Goal: Transaction & Acquisition: Purchase product/service

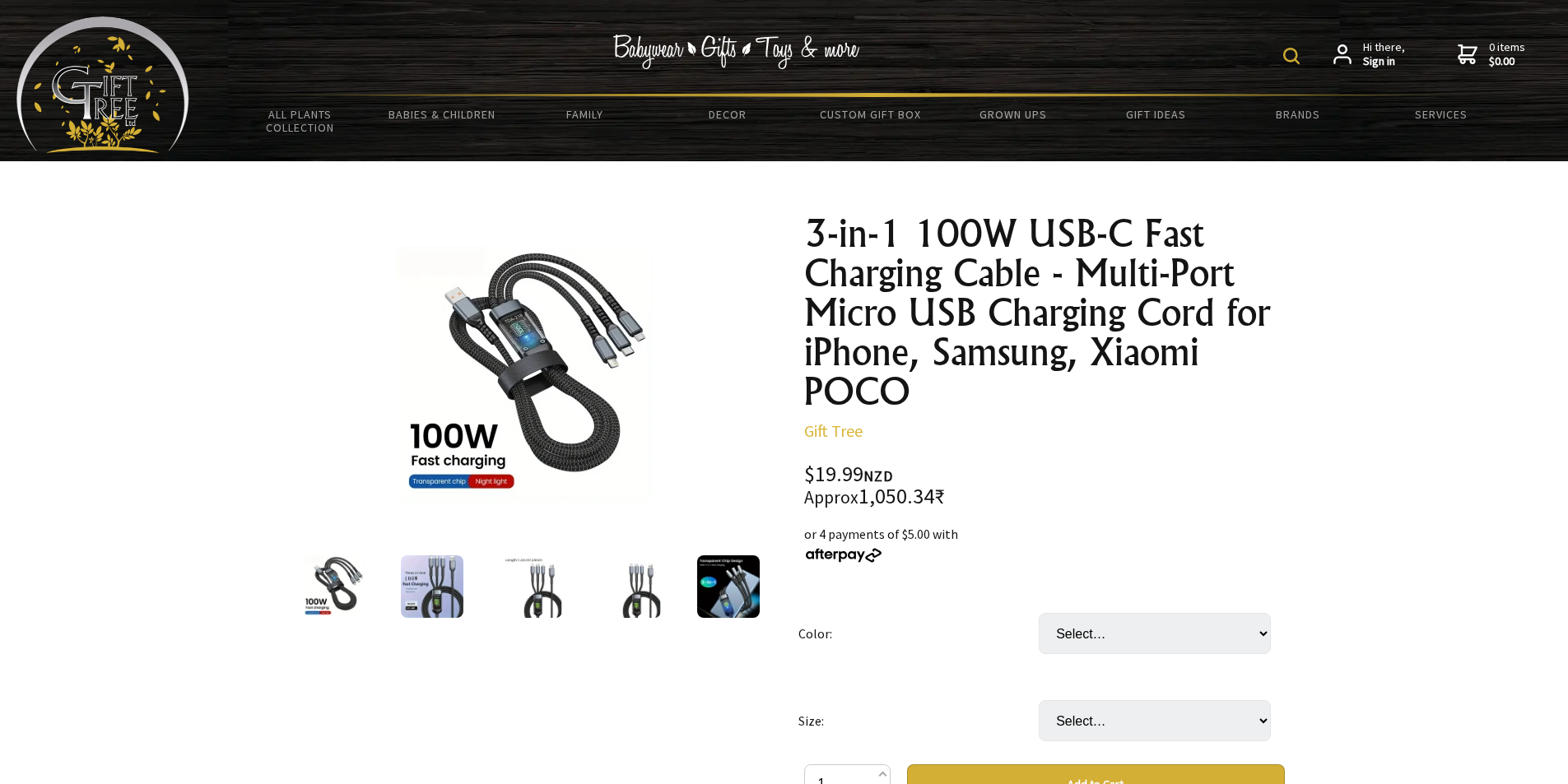
click at [523, 417] on img at bounding box center [524, 374] width 257 height 257
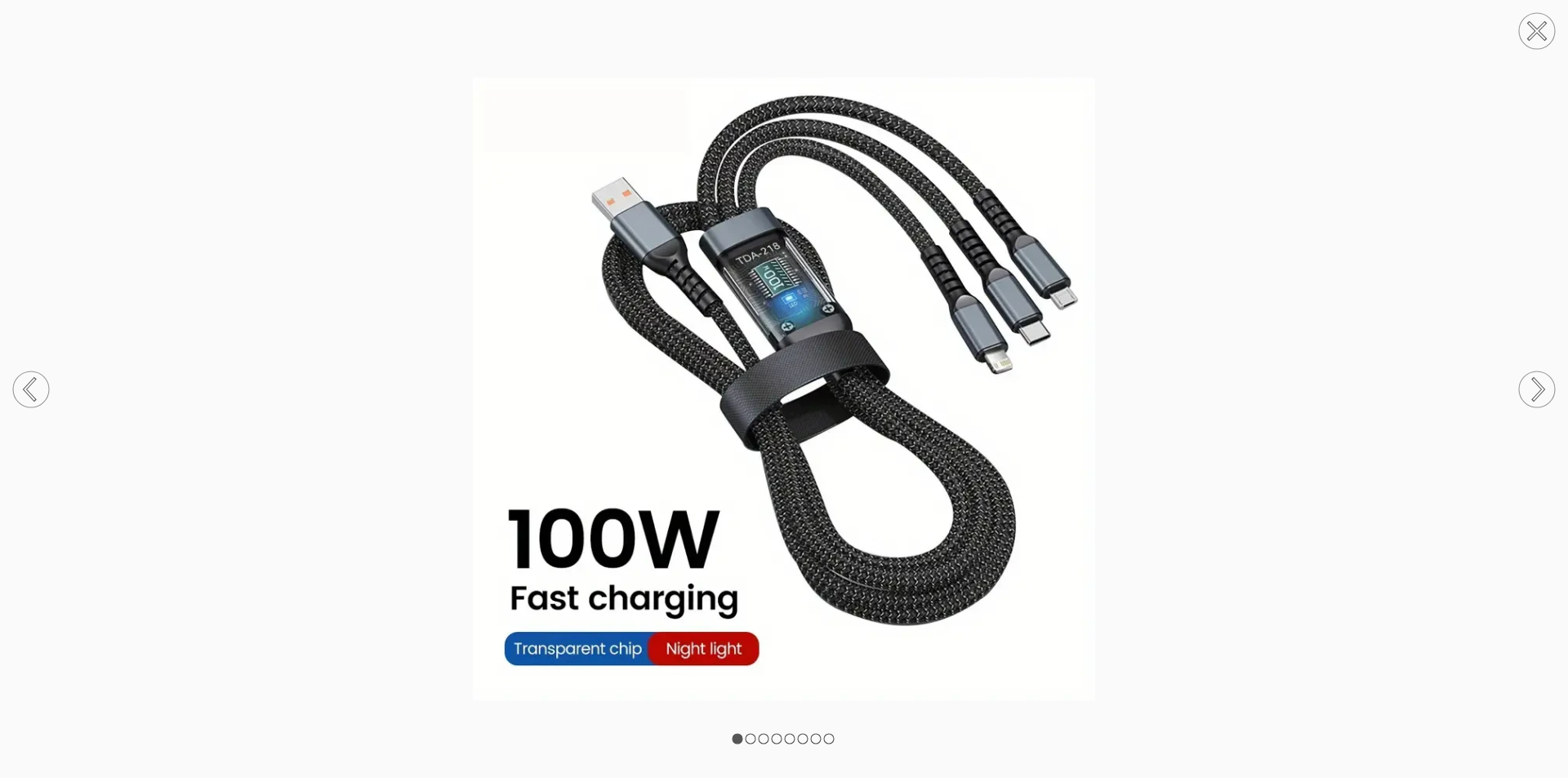
click at [1013, 179] on img at bounding box center [784, 389] width 1568 height 622
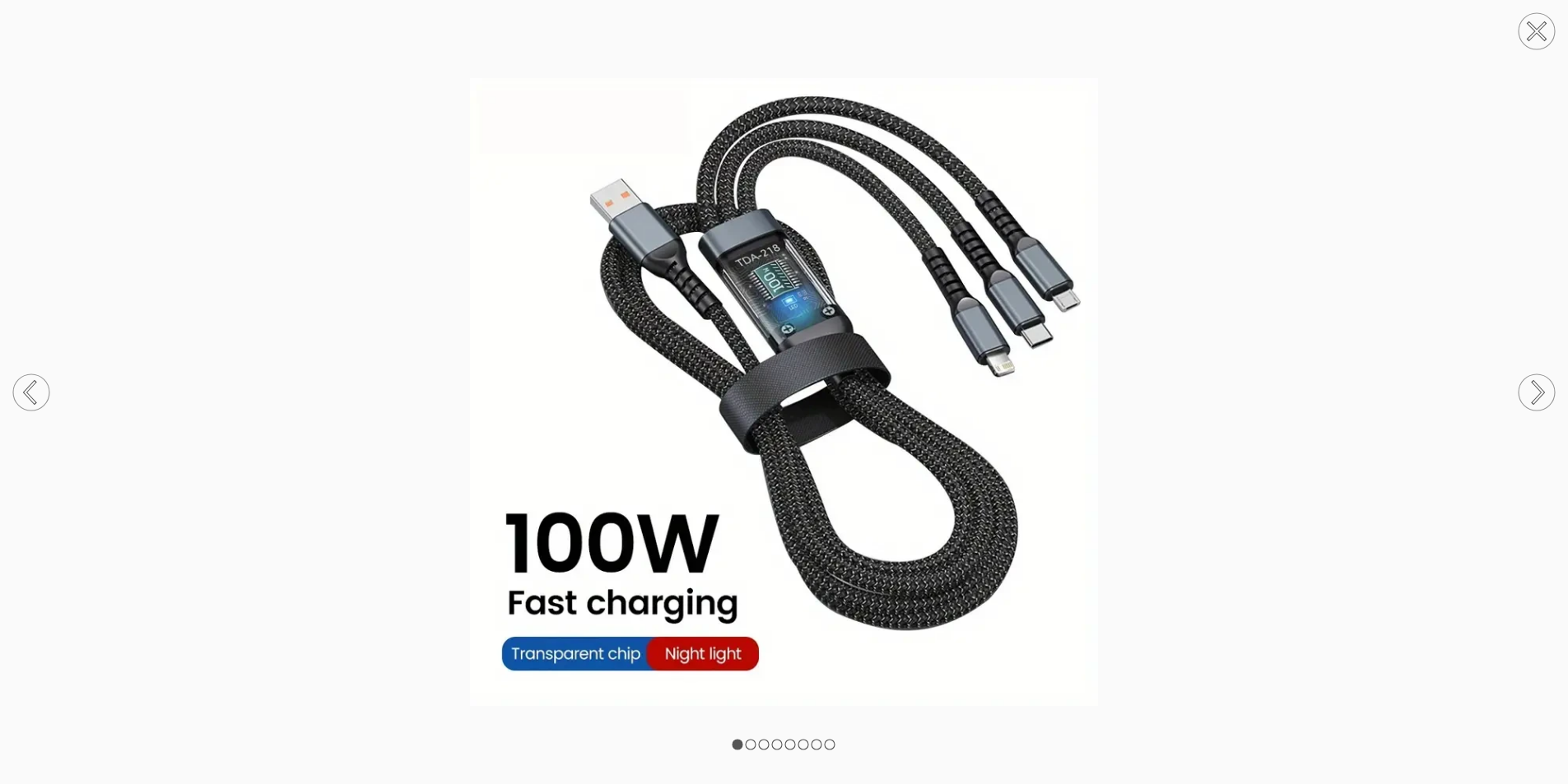
click at [1163, 367] on img at bounding box center [784, 392] width 1568 height 627
click at [1534, 29] on icon at bounding box center [1537, 31] width 16 height 16
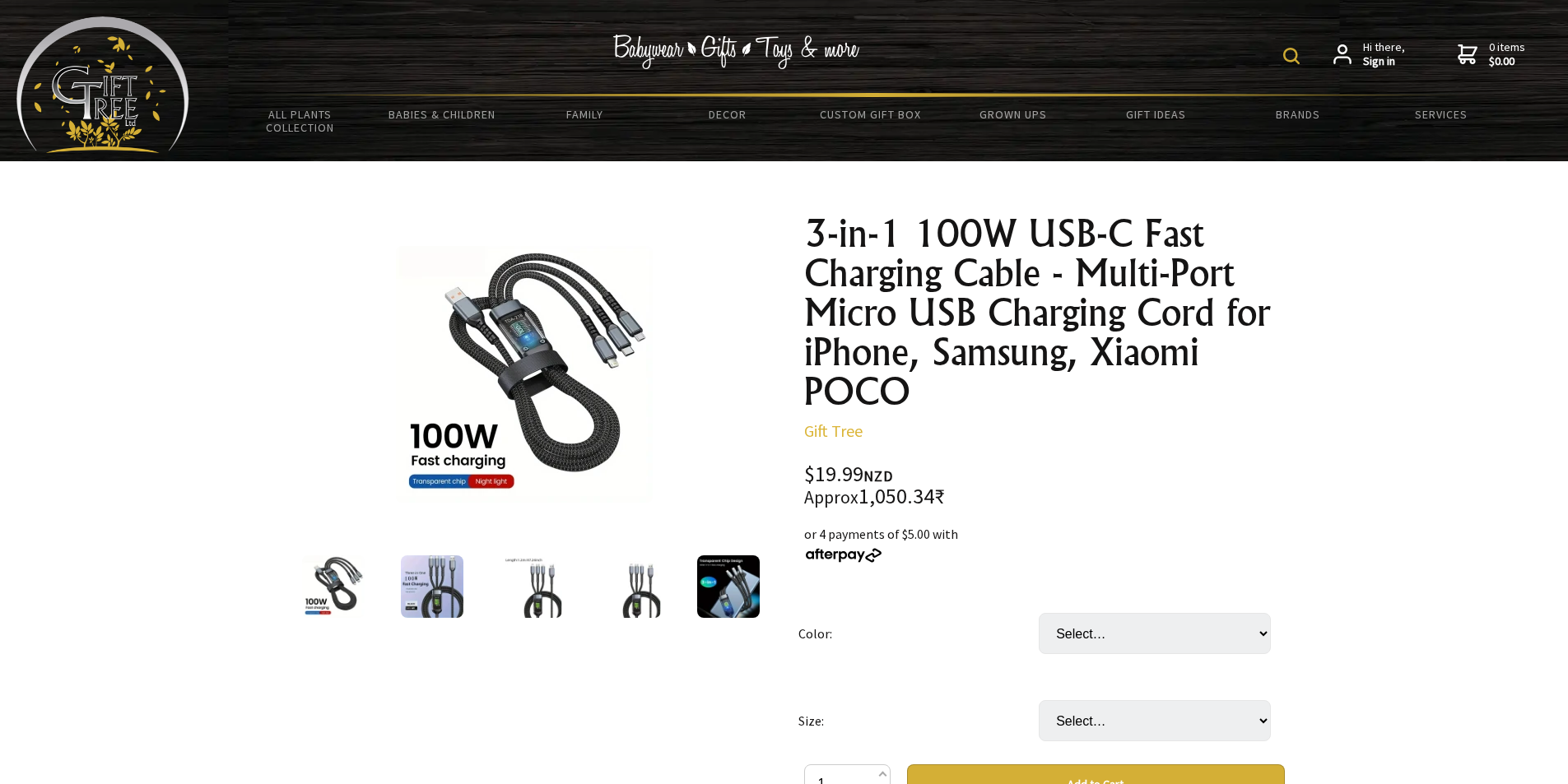
click at [417, 590] on img at bounding box center [432, 586] width 62 height 62
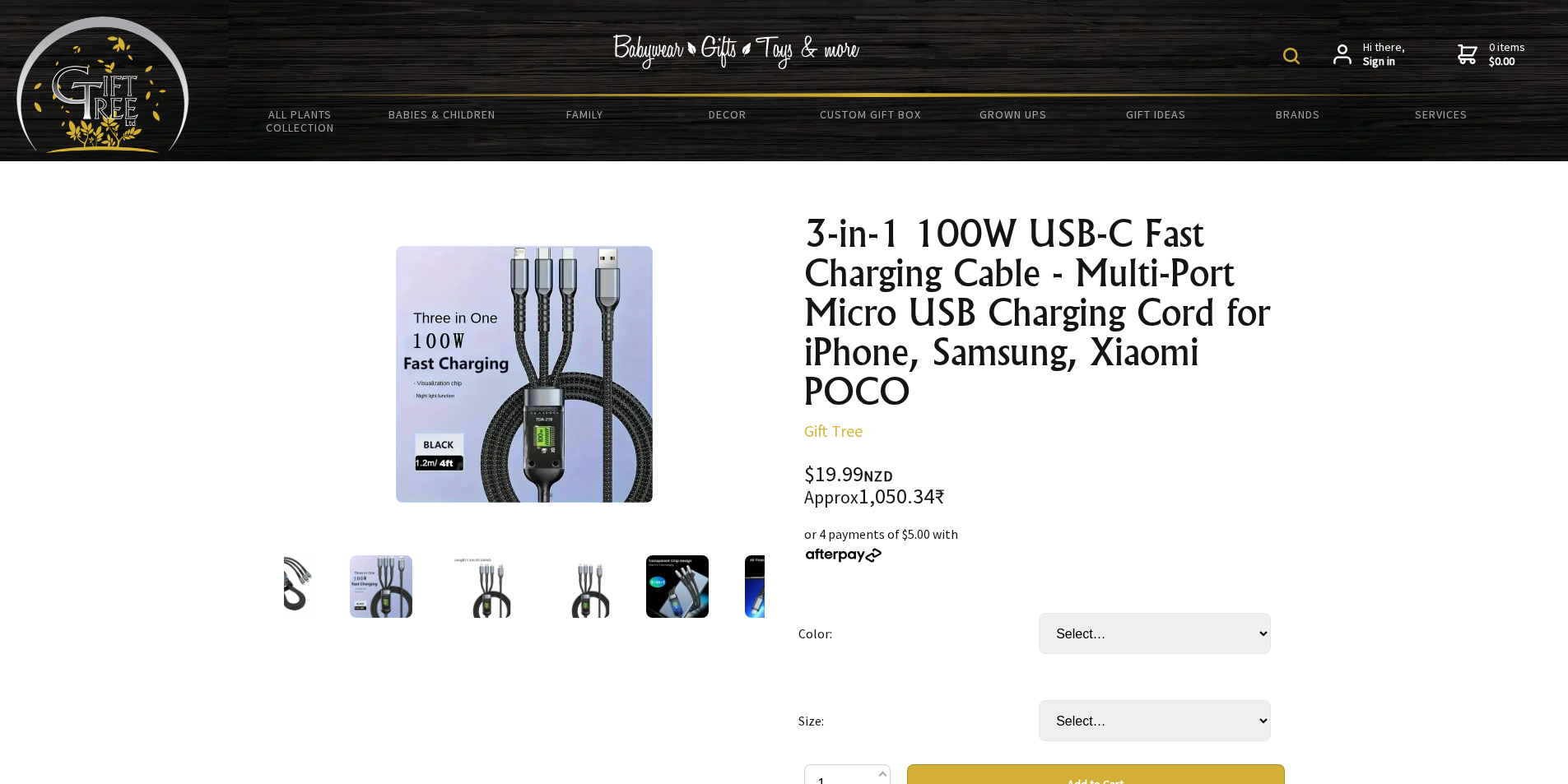
click at [497, 581] on img at bounding box center [480, 586] width 62 height 62
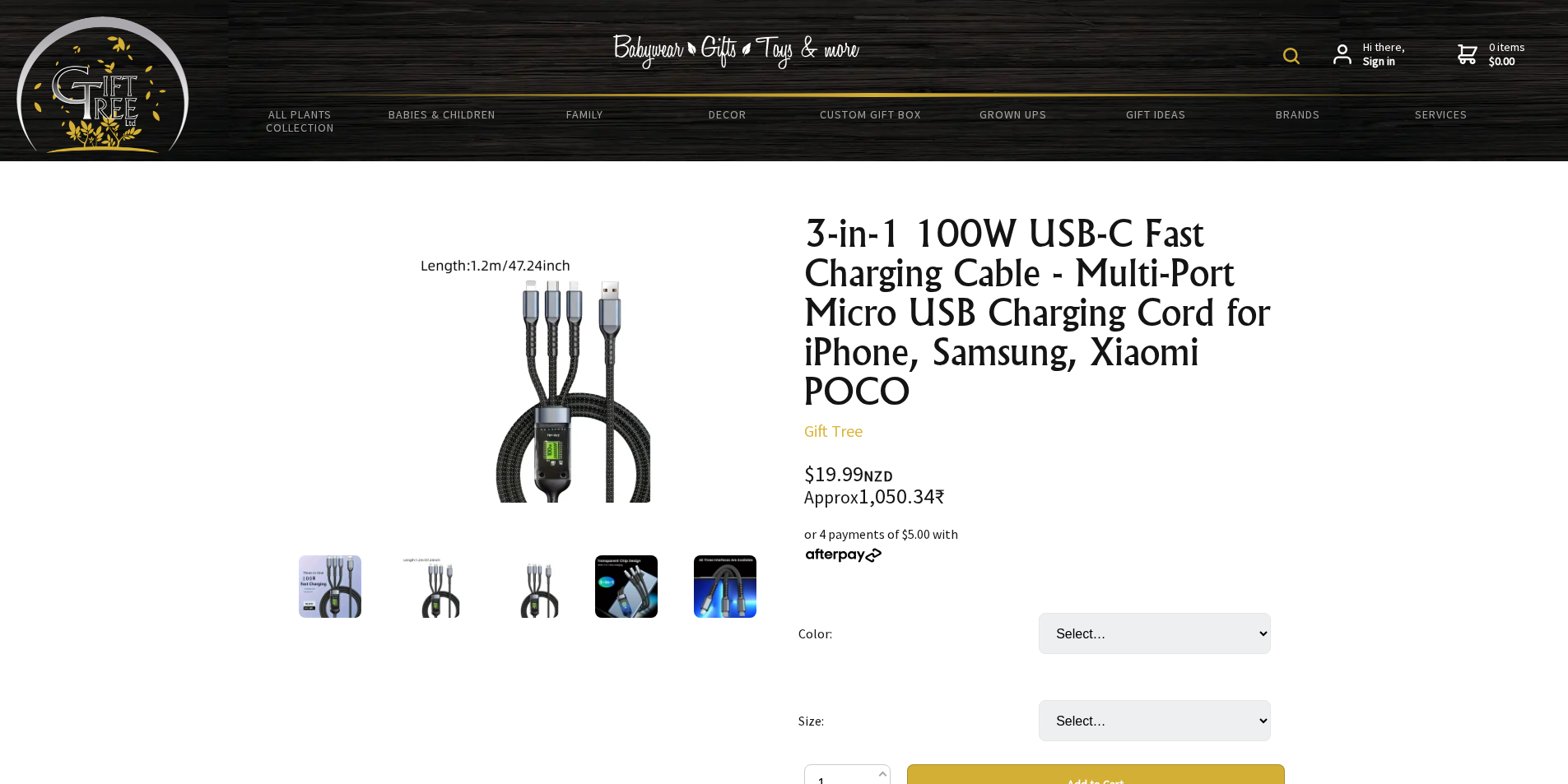
click at [555, 591] on img at bounding box center [528, 586] width 62 height 62
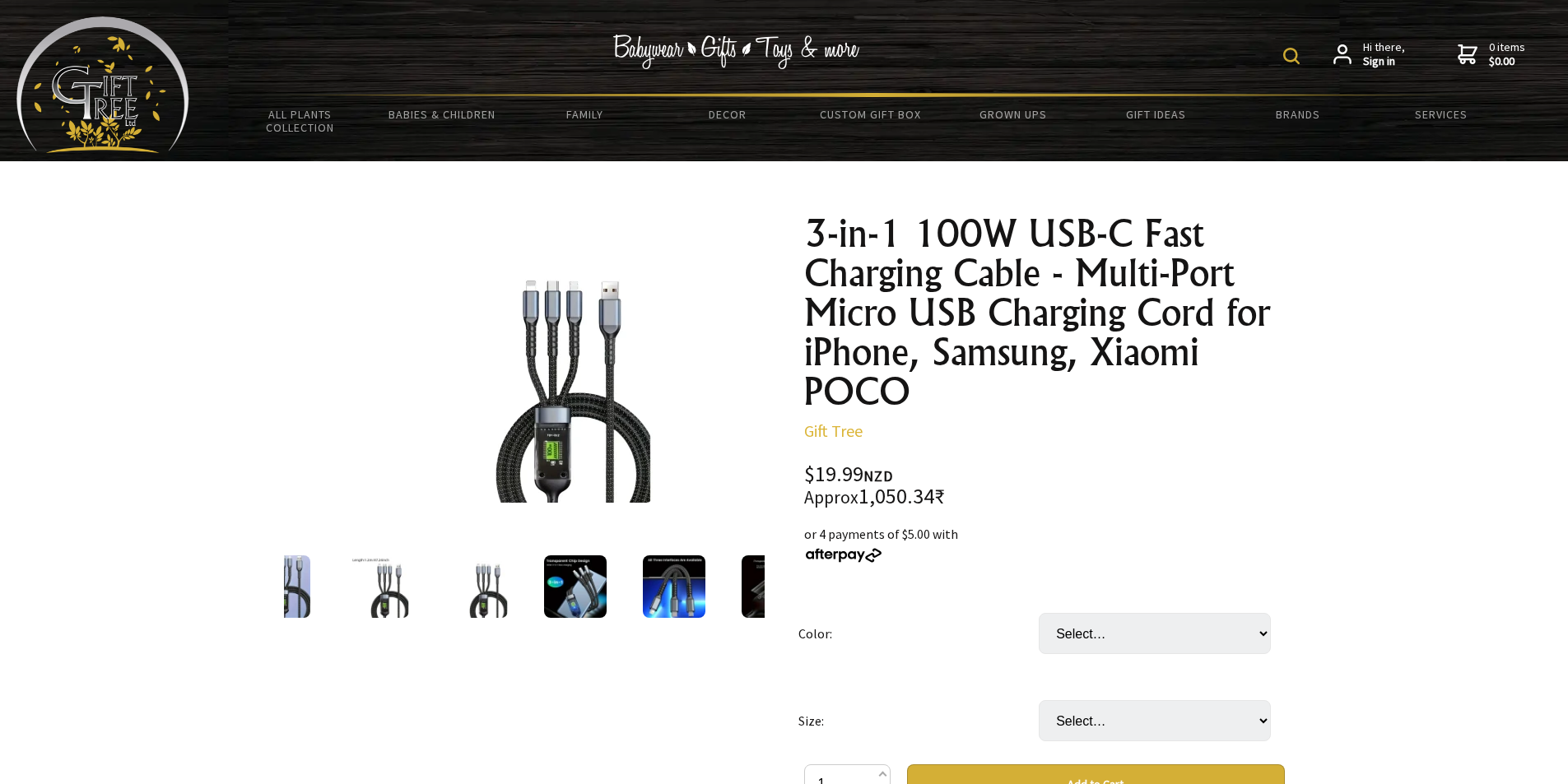
drag, startPoint x: 610, startPoint y: 396, endPoint x: 553, endPoint y: 360, distance: 67.4
click at [553, 360] on img at bounding box center [524, 374] width 257 height 257
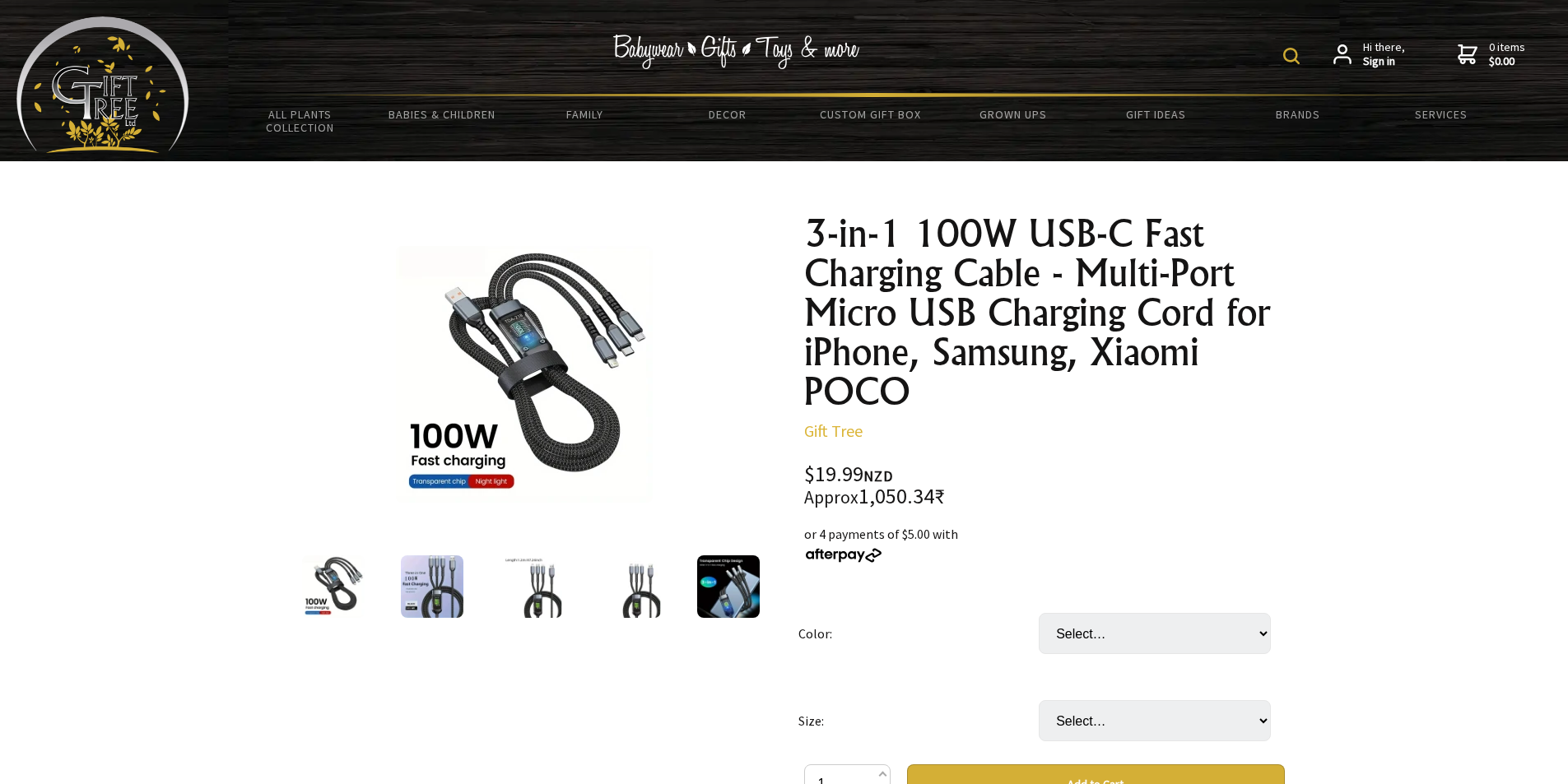
click at [724, 588] on img at bounding box center [728, 586] width 62 height 62
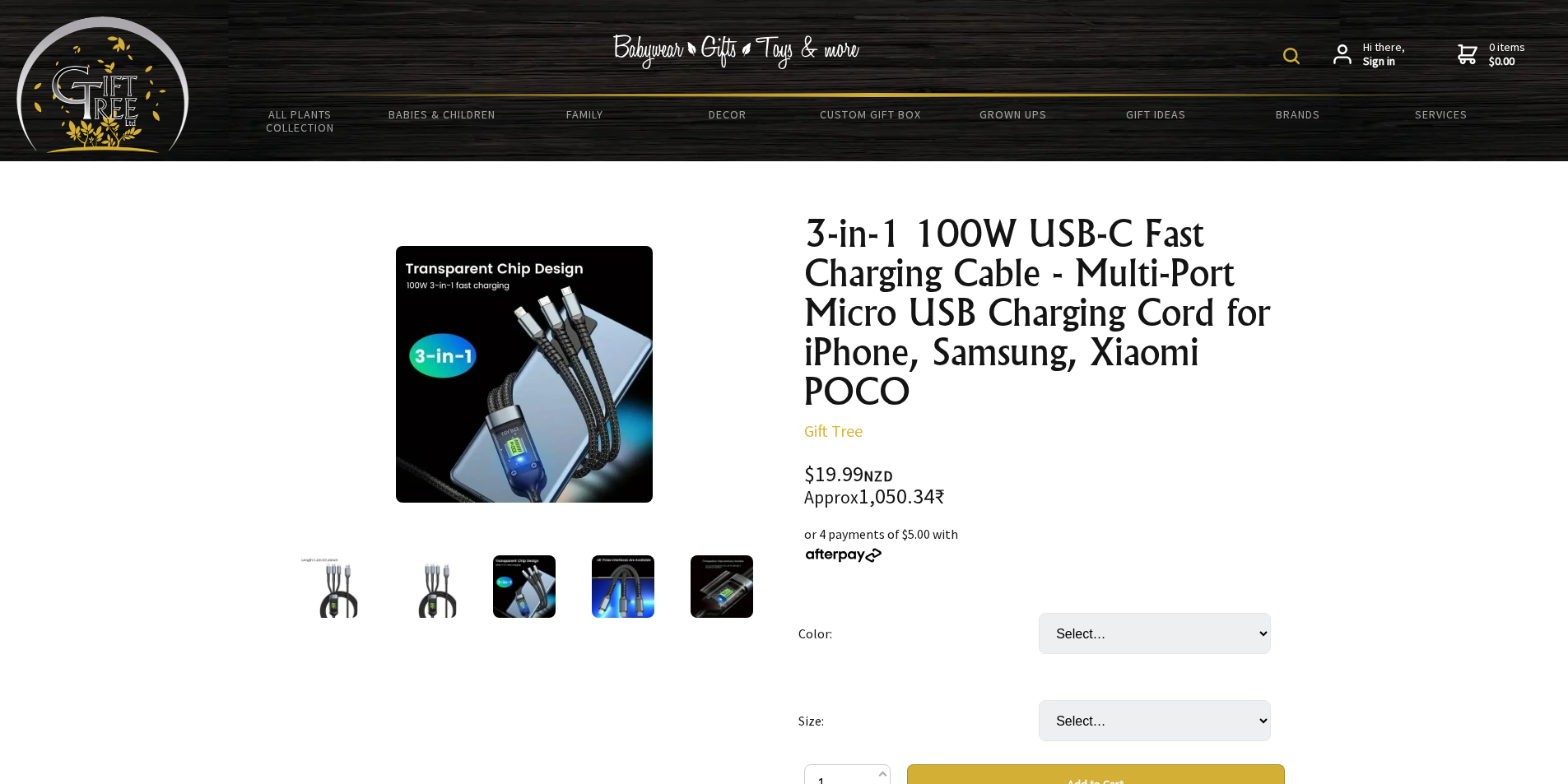
drag, startPoint x: 528, startPoint y: 378, endPoint x: 442, endPoint y: 354, distance: 89.3
click at [442, 354] on img at bounding box center [524, 374] width 257 height 257
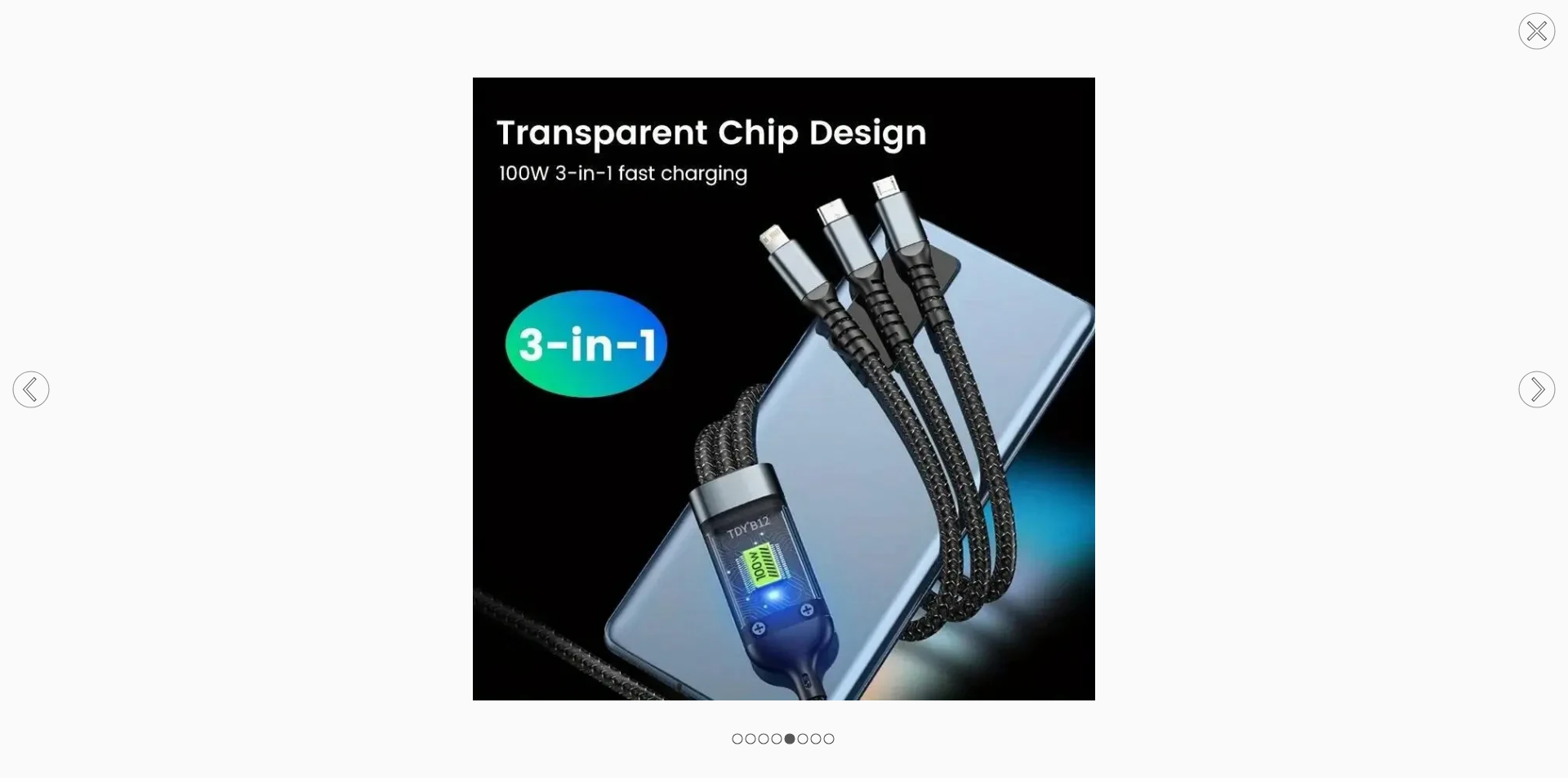
click at [1526, 46] on icon at bounding box center [1537, 31] width 62 height 62
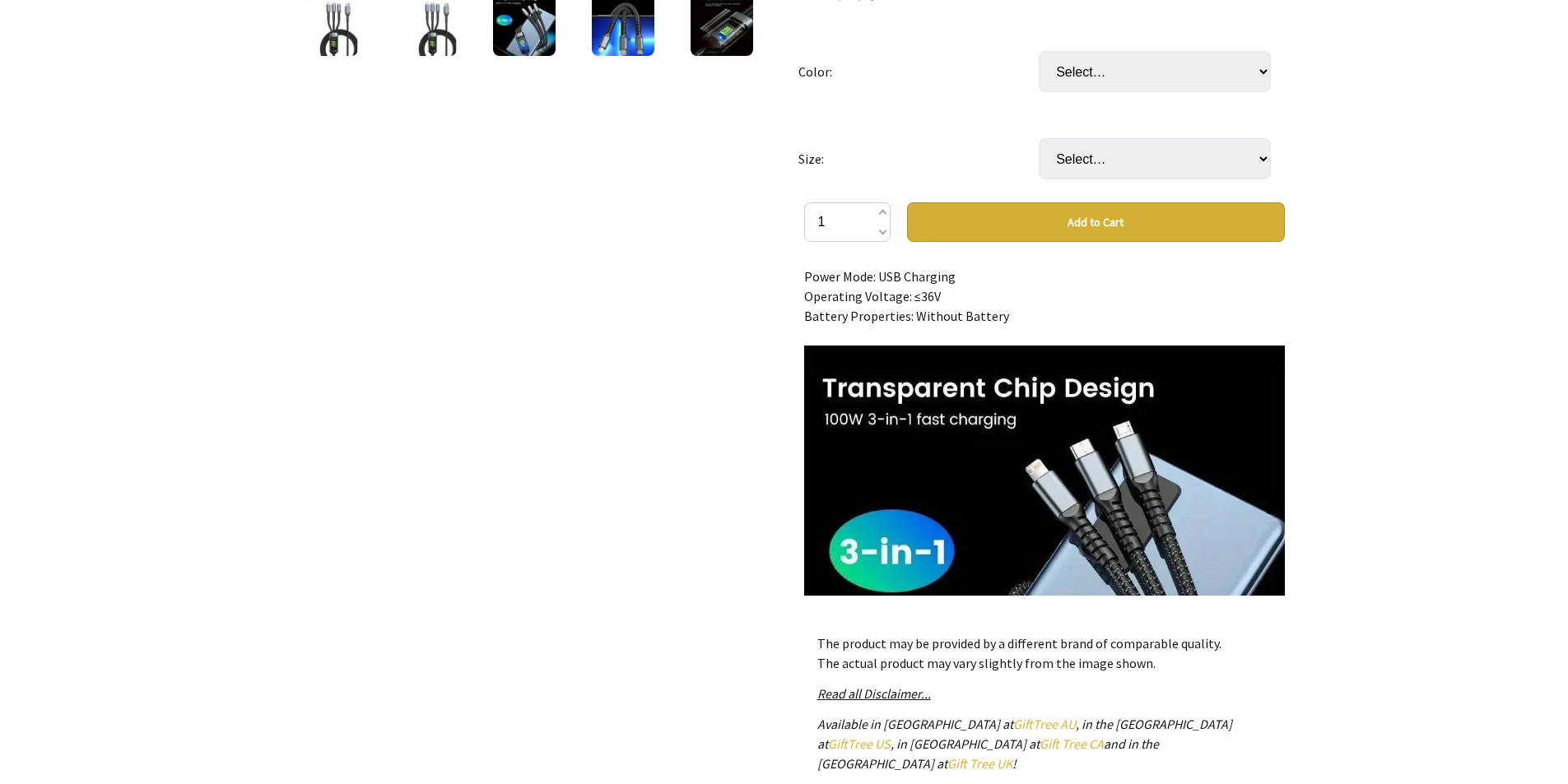
scroll to position [412, 0]
